Goal: Task Accomplishment & Management: Use online tool/utility

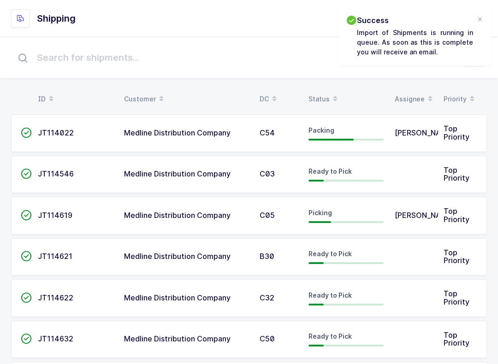
click at [330, 100] on span at bounding box center [335, 99] width 11 height 16
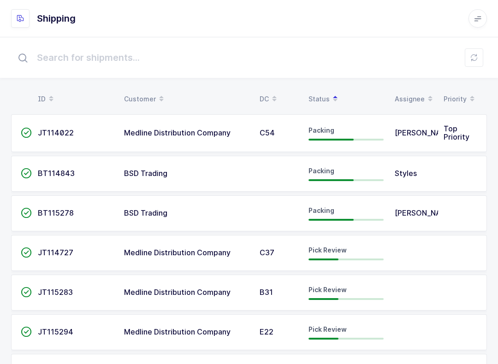
click at [260, 261] on td "C37" at bounding box center [278, 253] width 49 height 36
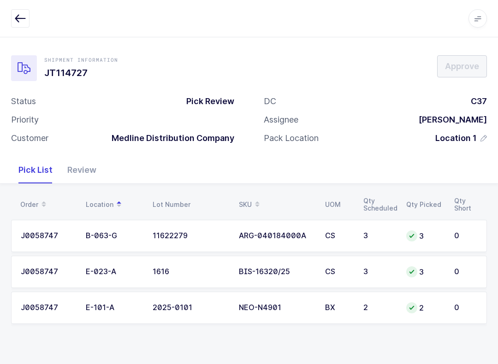
click at [85, 171] on div "Review" at bounding box center [82, 170] width 44 height 27
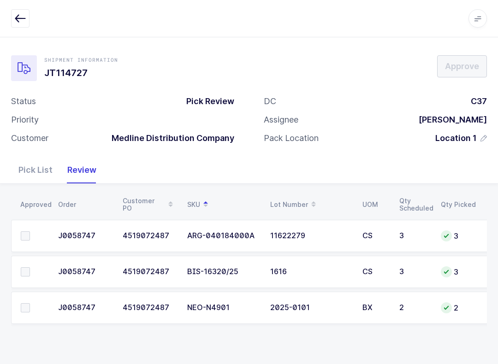
click at [30, 272] on label at bounding box center [34, 271] width 26 height 9
click at [30, 267] on input "checkbox" at bounding box center [30, 267] width 0 height 0
click at [27, 228] on td at bounding box center [31, 236] width 41 height 32
click at [29, 238] on span at bounding box center [25, 235] width 9 height 9
click at [30, 231] on input "checkbox" at bounding box center [30, 231] width 0 height 0
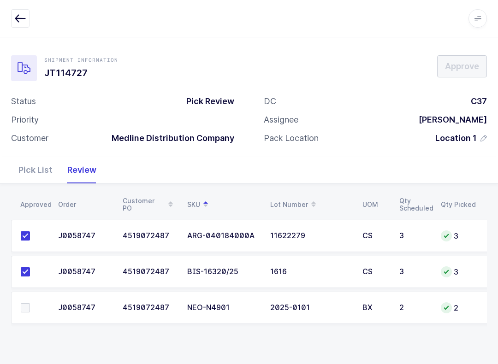
click at [35, 303] on label at bounding box center [34, 307] width 26 height 9
click at [30, 303] on input "checkbox" at bounding box center [30, 303] width 0 height 0
click at [464, 63] on span "Approve" at bounding box center [462, 66] width 34 height 12
click at [20, 10] on button "button" at bounding box center [20, 18] width 18 height 18
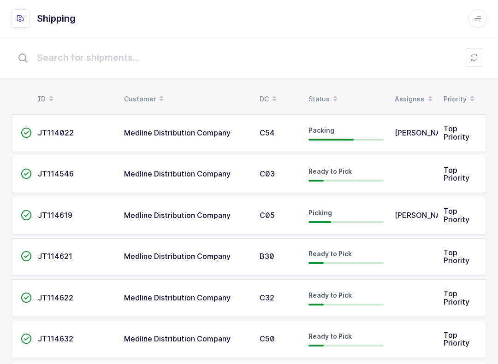
click at [326, 94] on div "Status" at bounding box center [345, 99] width 75 height 16
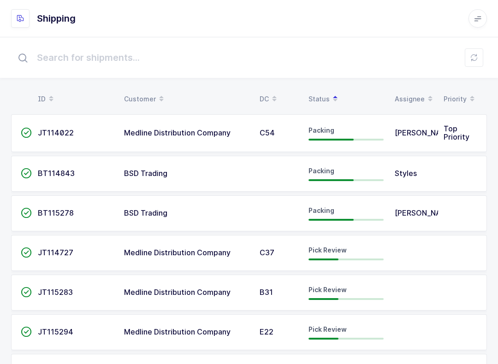
click at [321, 331] on span "Pick Review" at bounding box center [327, 329] width 38 height 8
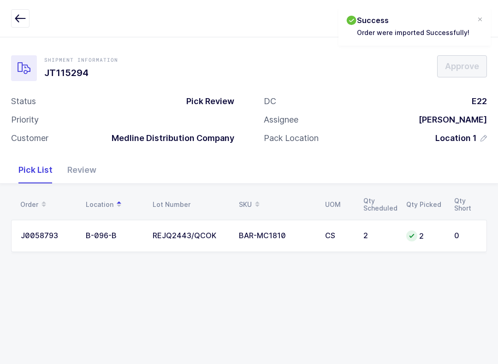
click at [84, 172] on div "Review" at bounding box center [82, 170] width 44 height 27
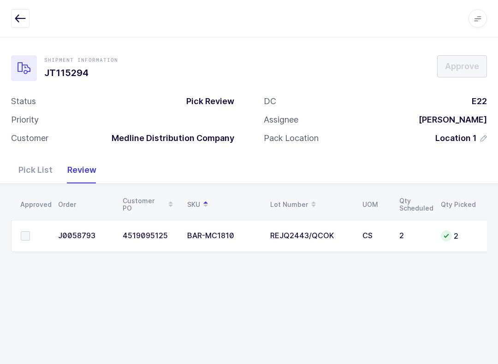
click at [33, 231] on label at bounding box center [34, 235] width 26 height 9
click at [30, 231] on input "checkbox" at bounding box center [30, 231] width 0 height 0
click at [464, 62] on span "Approve" at bounding box center [462, 66] width 34 height 12
click at [35, 16] on div at bounding box center [249, 18] width 476 height 18
click at [15, 15] on icon "button" at bounding box center [20, 18] width 11 height 11
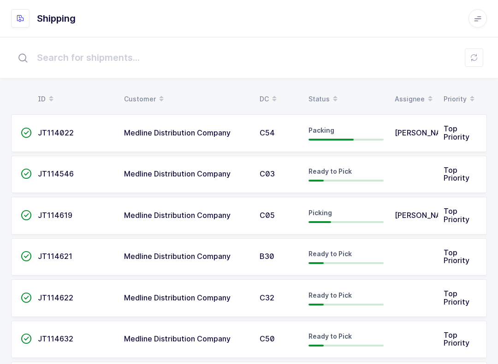
click at [325, 88] on table "ID Customer DC Status Assignee Priority" at bounding box center [249, 99] width 476 height 23
click at [325, 95] on div "Status" at bounding box center [345, 99] width 75 height 16
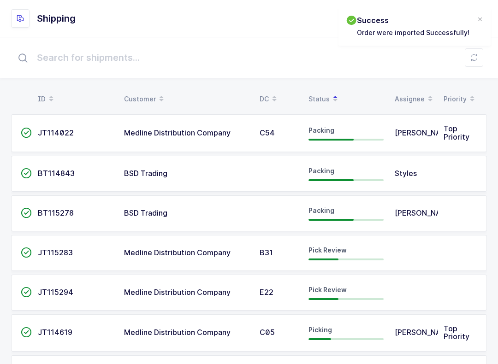
click at [308, 254] on span "Pick Review" at bounding box center [327, 250] width 38 height 8
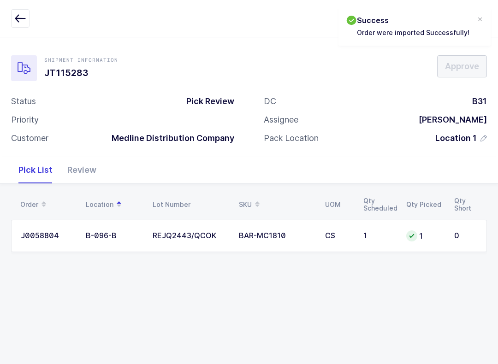
click at [78, 168] on div "Review" at bounding box center [82, 170] width 44 height 27
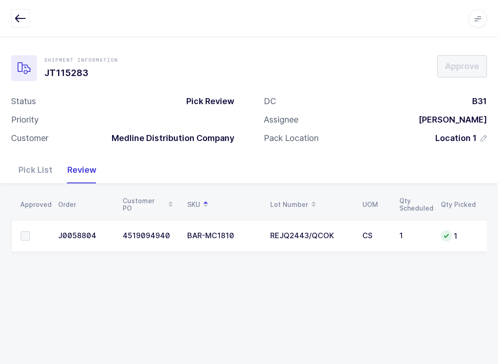
click at [31, 231] on label at bounding box center [34, 235] width 26 height 9
click at [30, 231] on input "checkbox" at bounding box center [30, 231] width 0 height 0
click at [464, 65] on span "Approve" at bounding box center [462, 66] width 34 height 12
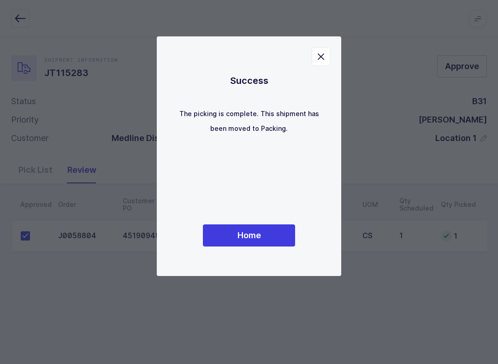
click at [263, 237] on button "Home" at bounding box center [249, 236] width 92 height 22
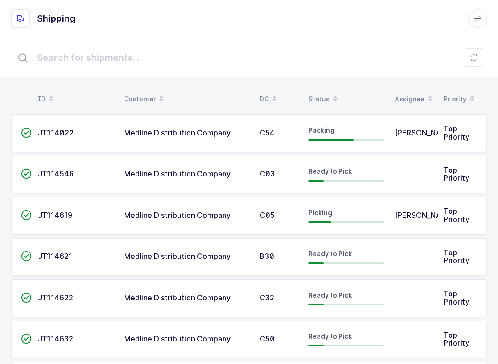
click at [480, 52] on button at bounding box center [474, 57] width 18 height 18
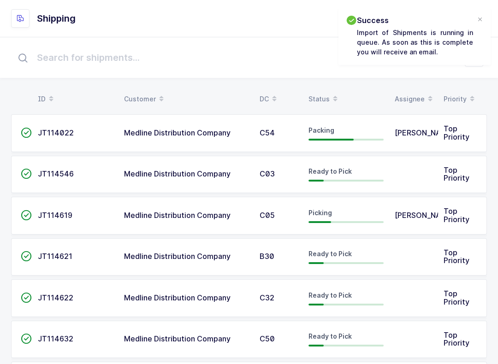
click at [325, 95] on div "Status" at bounding box center [345, 99] width 75 height 16
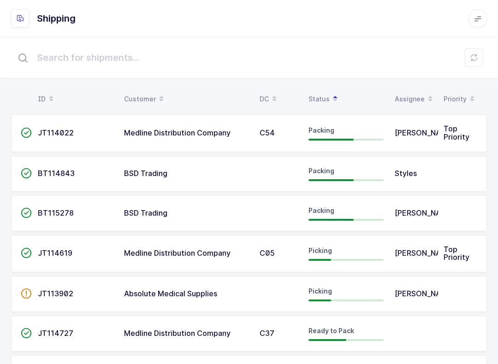
click at [225, 254] on span "Medline Distribution Company" at bounding box center [177, 252] width 106 height 9
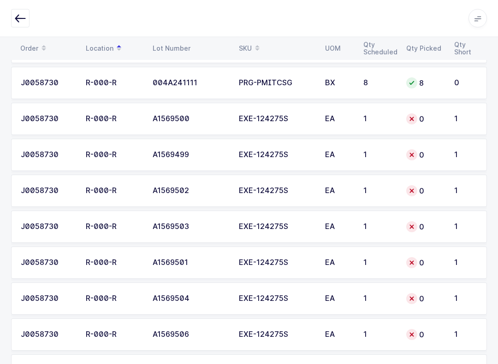
scroll to position [996, 0]
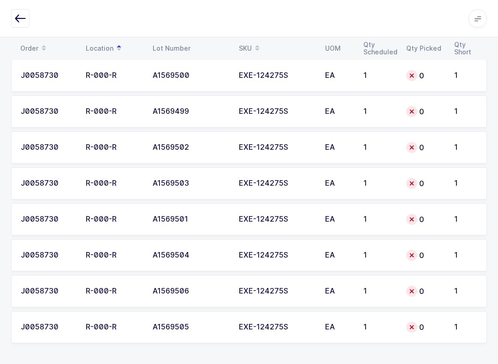
click at [21, 10] on button "button" at bounding box center [20, 18] width 18 height 18
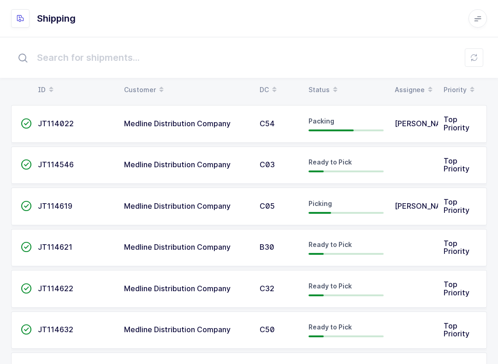
click at [325, 88] on div "Status" at bounding box center [345, 90] width 75 height 16
